Goal: Information Seeking & Learning: Understand process/instructions

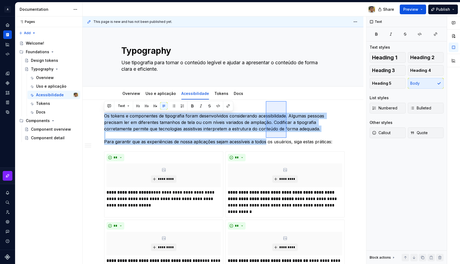
drag, startPoint x: 286, startPoint y: 101, endPoint x: 266, endPoint y: 138, distance: 42.3
click at [266, 138] on div "**********" at bounding box center [224, 140] width 283 height 248
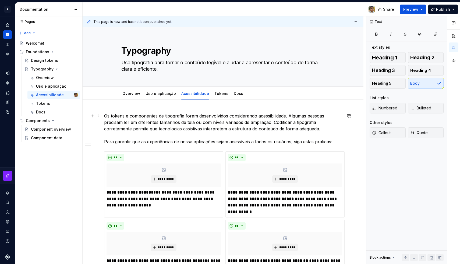
click at [135, 94] on link "Overview" at bounding box center [131, 93] width 18 height 5
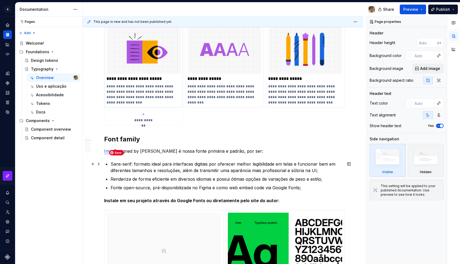
scroll to position [123, 0]
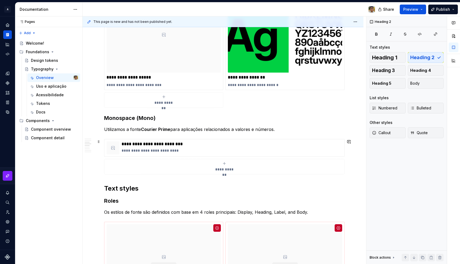
scroll to position [365, 0]
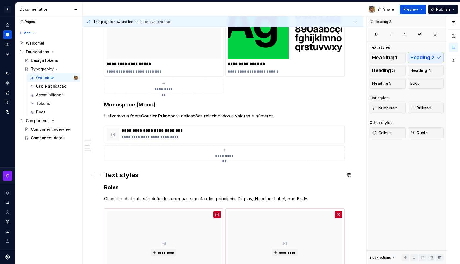
click at [104, 173] on h2 "Text styles" at bounding box center [223, 175] width 238 height 9
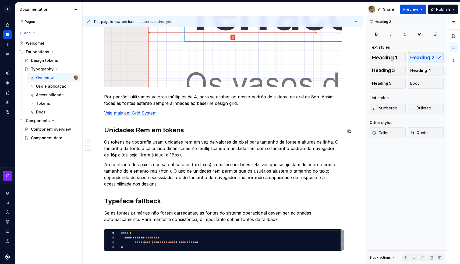
scroll to position [1406, 0]
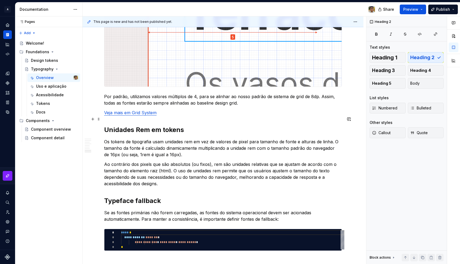
click at [105, 126] on h2 "Unidades Rem em tokens" at bounding box center [223, 130] width 238 height 9
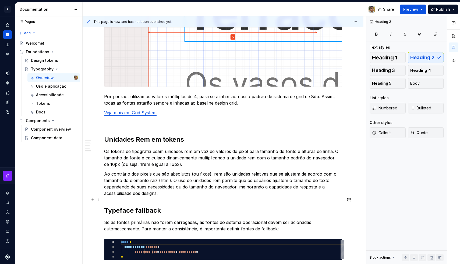
click at [104, 206] on strong "Typeface fallback" at bounding box center [132, 210] width 57 height 8
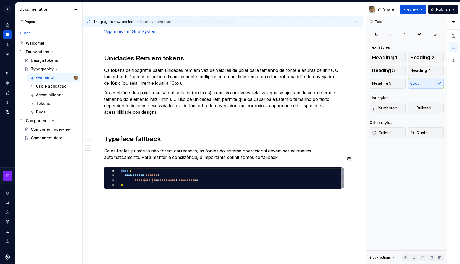
scroll to position [1487, 0]
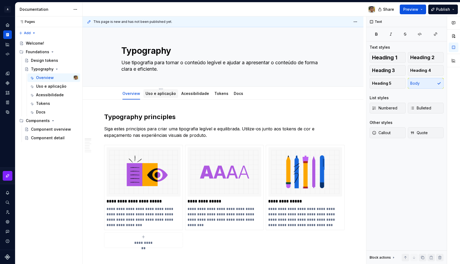
scroll to position [0, 0]
click at [158, 93] on link "Uso e aplicação" at bounding box center [160, 93] width 30 height 5
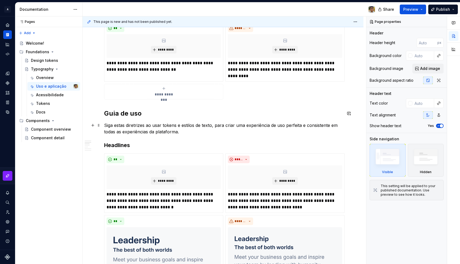
scroll to position [156, 0]
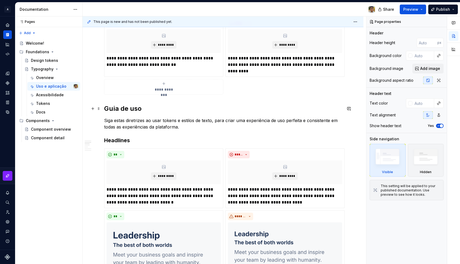
click at [105, 107] on h2 "Guia de uso" at bounding box center [223, 108] width 238 height 9
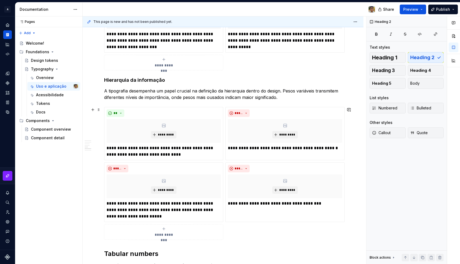
scroll to position [520, 0]
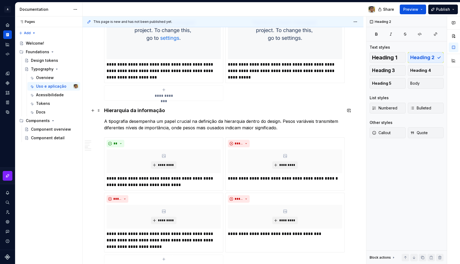
click at [116, 113] on h4 "Hierarquia da informação" at bounding box center [223, 110] width 238 height 6
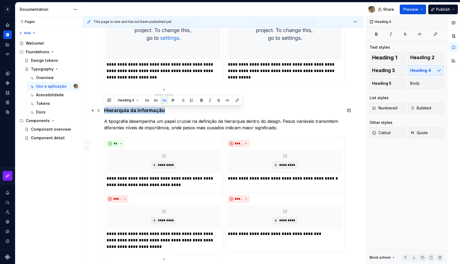
click at [116, 113] on h4 "Hierarquia da informação" at bounding box center [223, 110] width 238 height 6
click at [156, 104] on div "Heading 4" at bounding box center [173, 100] width 138 height 10
click at [154, 101] on button "button" at bounding box center [156, 101] width 8 height 8
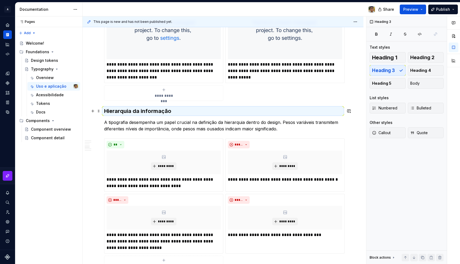
click at [150, 112] on h3 "Hierarquia da informação" at bounding box center [223, 111] width 238 height 8
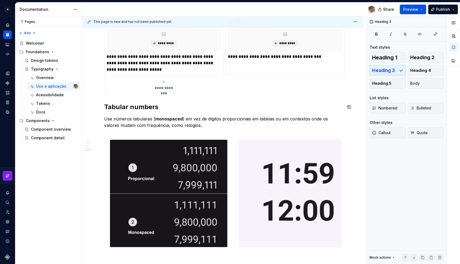
scroll to position [702, 0]
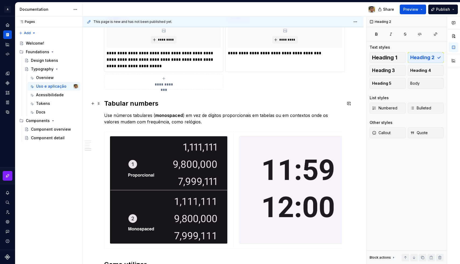
click at [105, 103] on h2 "Tabular numbers" at bounding box center [223, 103] width 238 height 9
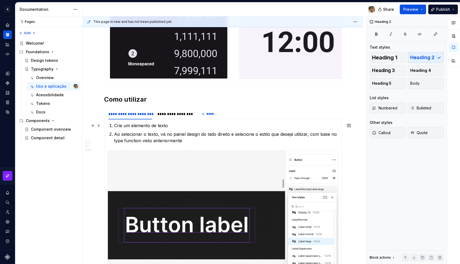
scroll to position [882, 0]
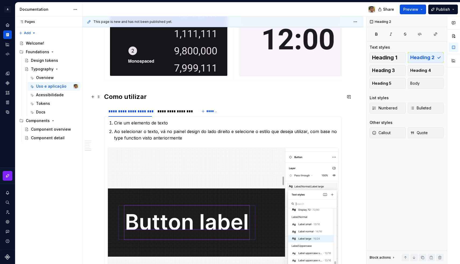
click at [106, 96] on h2 "Como utilizar" at bounding box center [223, 96] width 238 height 9
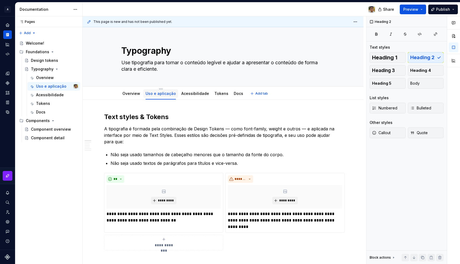
scroll to position [0, 0]
click at [185, 96] on div "Acessibilidade" at bounding box center [195, 93] width 28 height 5
click at [189, 93] on link "Acessibilidade" at bounding box center [195, 93] width 28 height 5
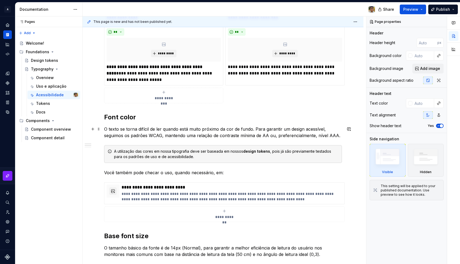
scroll to position [258, 0]
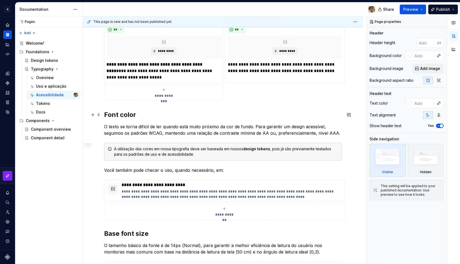
click at [106, 114] on h2 "Font color" at bounding box center [223, 115] width 238 height 9
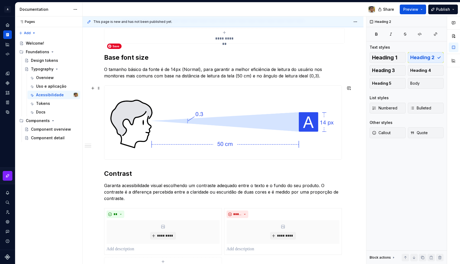
scroll to position [420, 0]
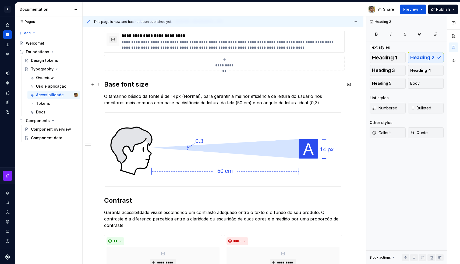
click at [105, 86] on h2 "Base font size" at bounding box center [223, 84] width 238 height 9
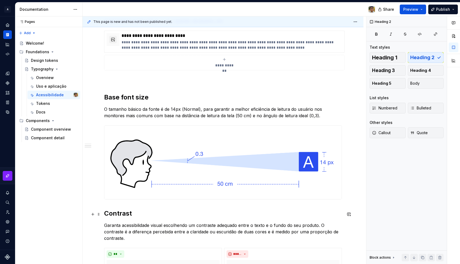
click at [105, 211] on h2 "Contrast" at bounding box center [223, 213] width 238 height 9
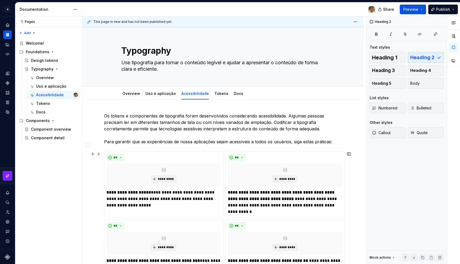
scroll to position [0, 0]
click at [218, 94] on link "Tokens" at bounding box center [221, 93] width 14 height 5
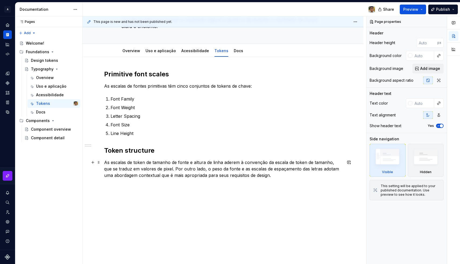
scroll to position [43, 0]
click at [104, 149] on h2 "Token structure" at bounding box center [223, 150] width 238 height 9
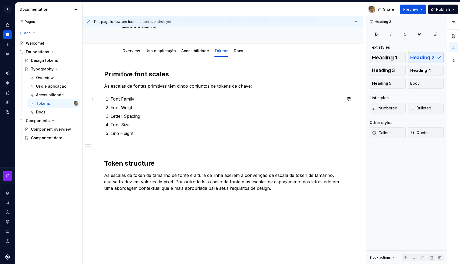
scroll to position [30, 0]
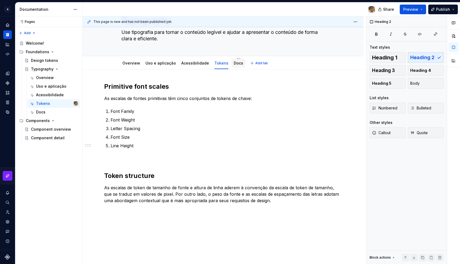
click at [234, 65] on link "Docs" at bounding box center [238, 63] width 9 height 5
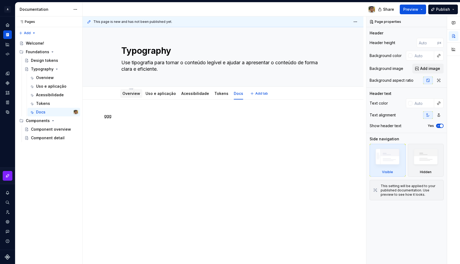
click at [136, 97] on div "Overview" at bounding box center [131, 93] width 22 height 9
click at [131, 96] on div "Overview" at bounding box center [131, 93] width 18 height 5
click at [130, 94] on link "Overview" at bounding box center [131, 93] width 18 height 5
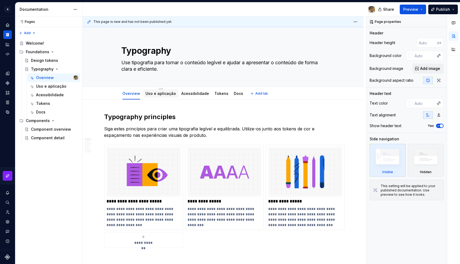
click at [161, 93] on link "Uso e aplicação" at bounding box center [160, 93] width 30 height 5
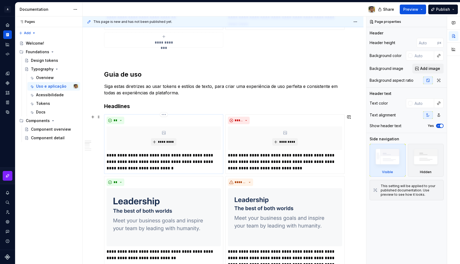
scroll to position [219, 0]
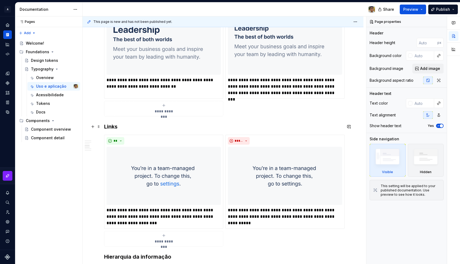
type textarea "*"
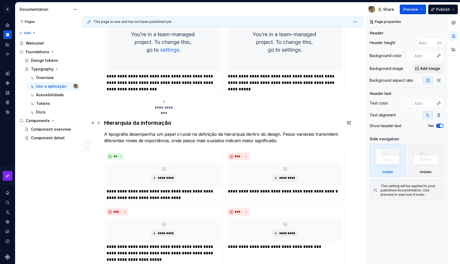
scroll to position [508, 0]
